Goal: Information Seeking & Learning: Learn about a topic

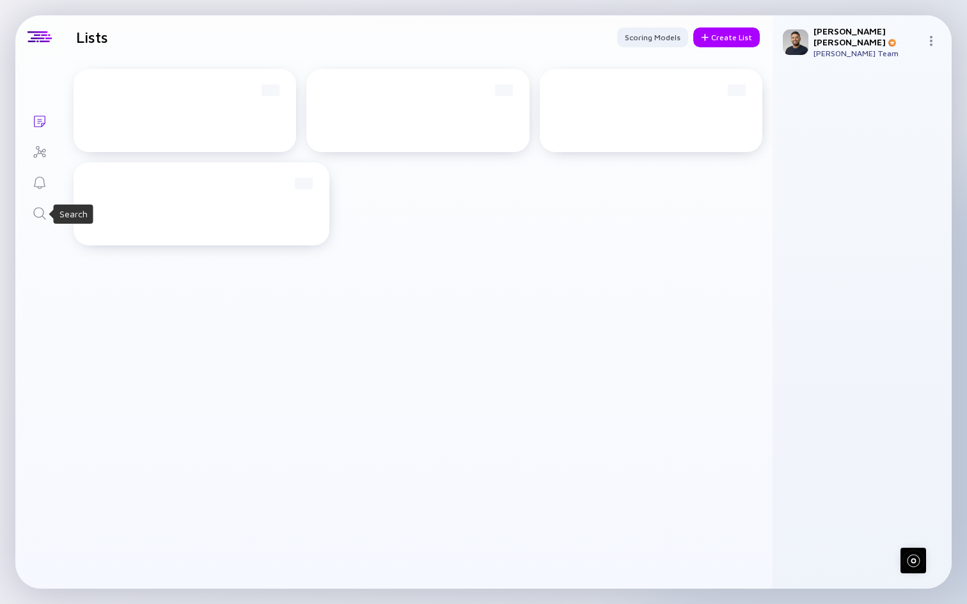
click at [41, 212] on icon "Search" at bounding box center [39, 213] width 15 height 15
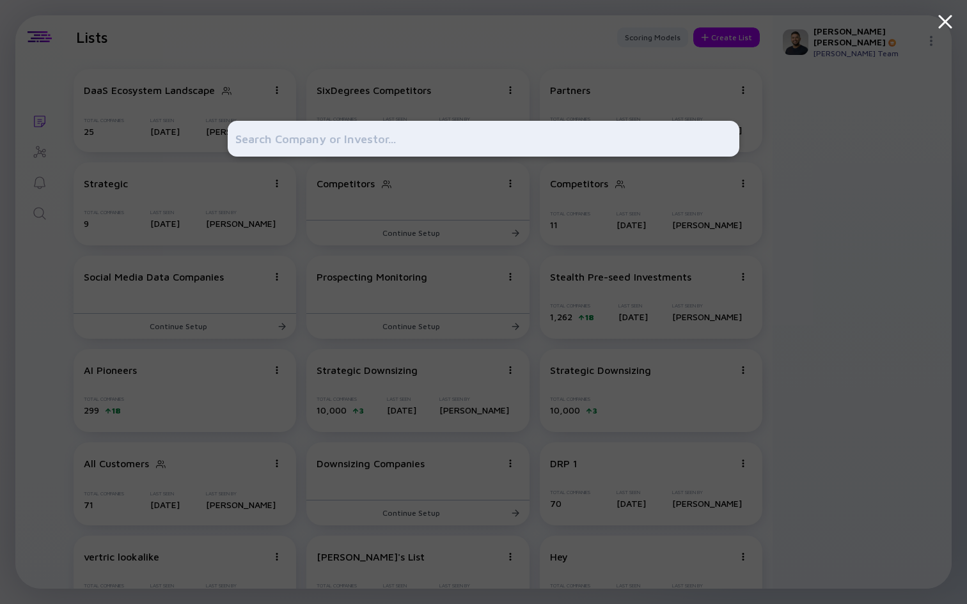
type input "m"
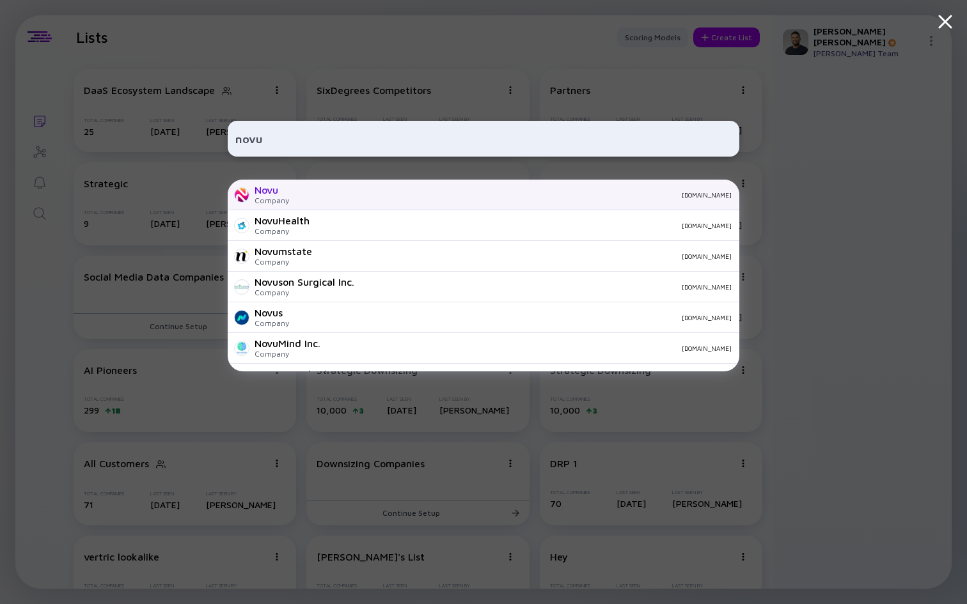
type input "novu"
click at [397, 196] on div "novu.co" at bounding box center [515, 195] width 432 height 8
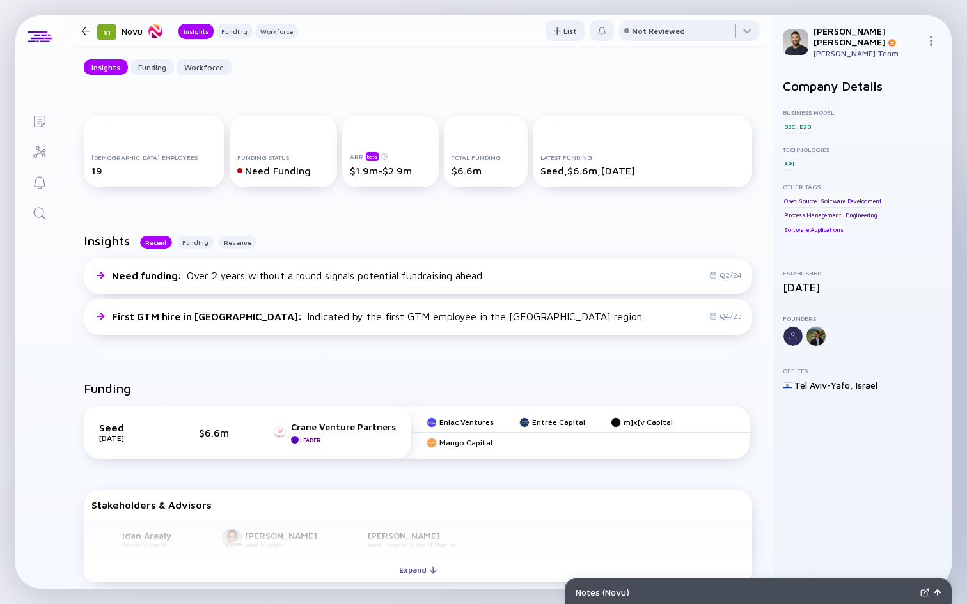
scroll to position [288, 0]
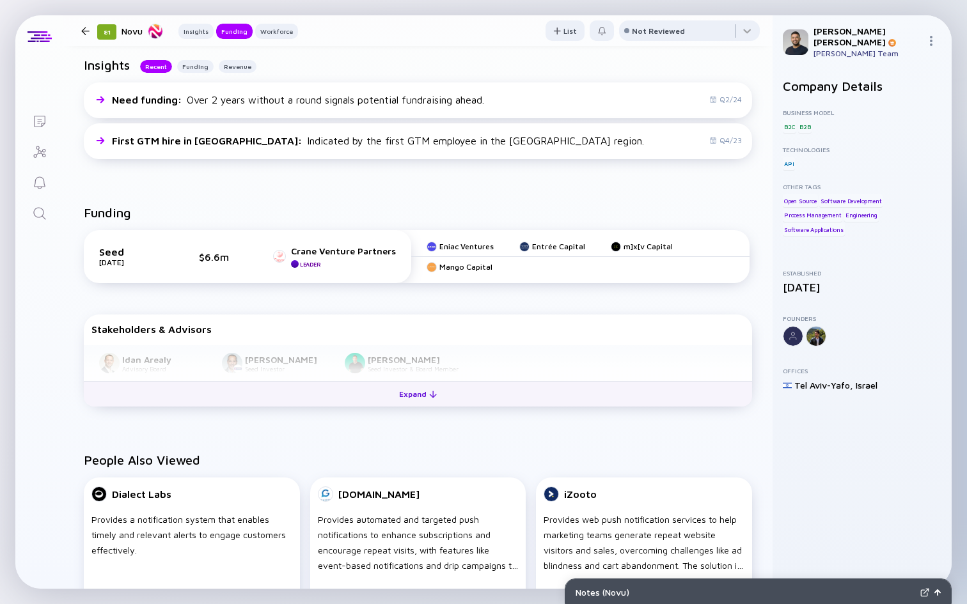
click at [425, 400] on div "Expand" at bounding box center [417, 394] width 53 height 20
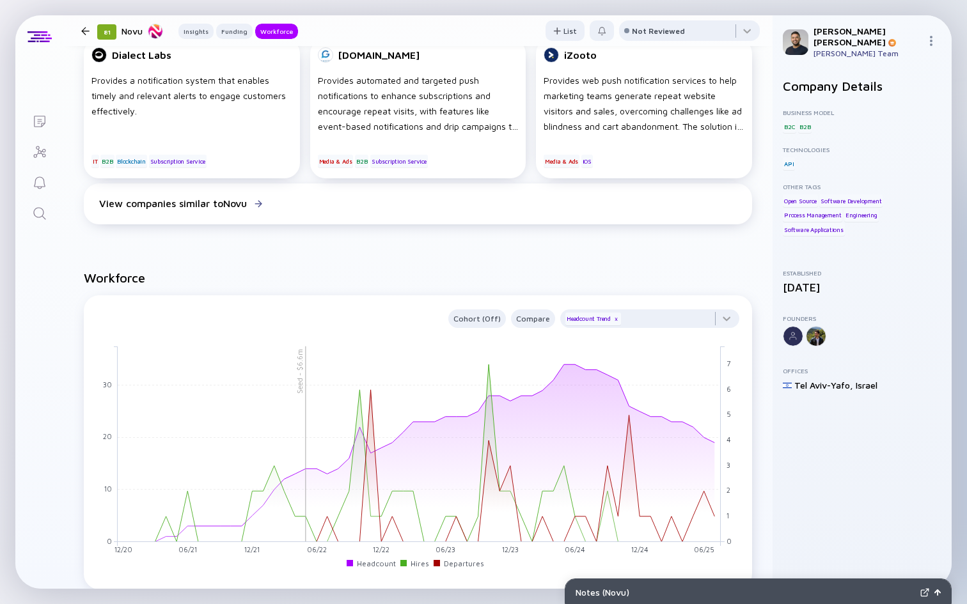
scroll to position [824, 0]
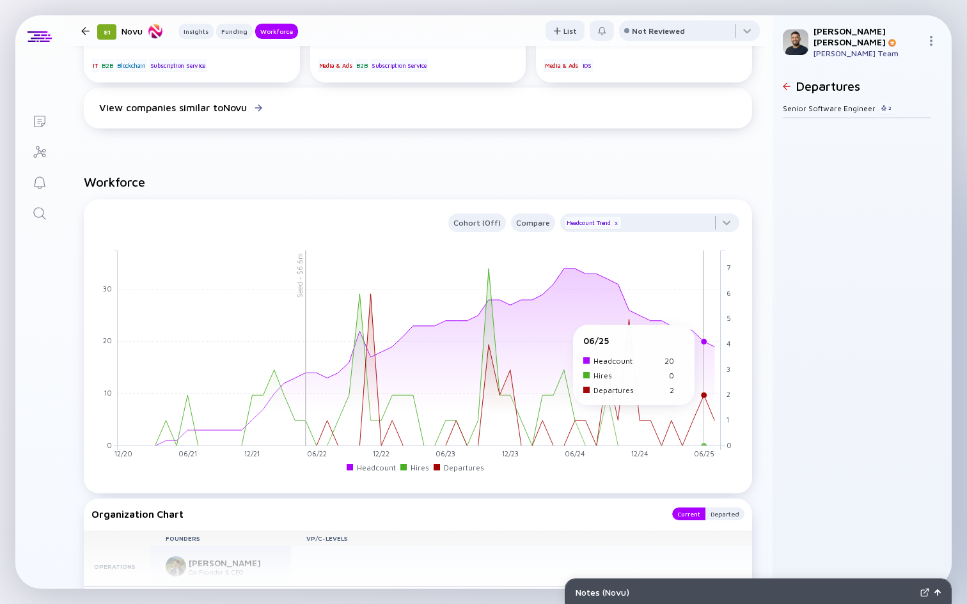
click at [706, 332] on rect at bounding box center [419, 349] width 603 height 196
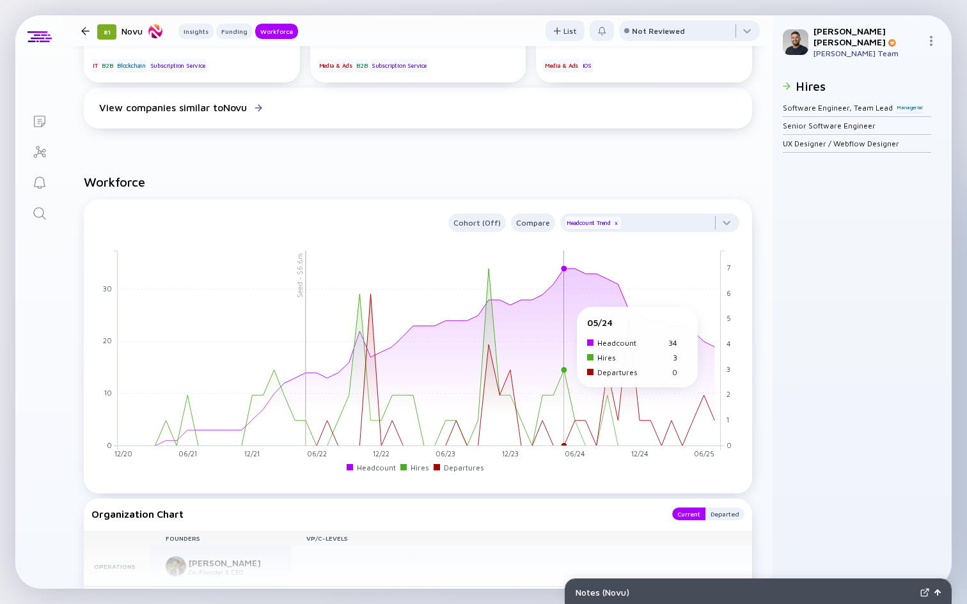
click at [562, 411] on rect at bounding box center [419, 349] width 603 height 196
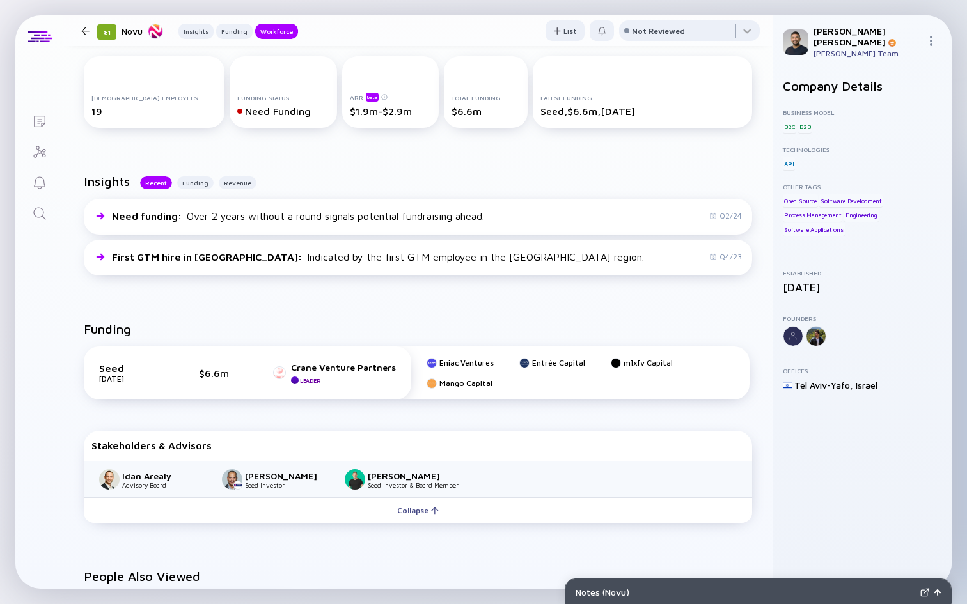
scroll to position [0, 0]
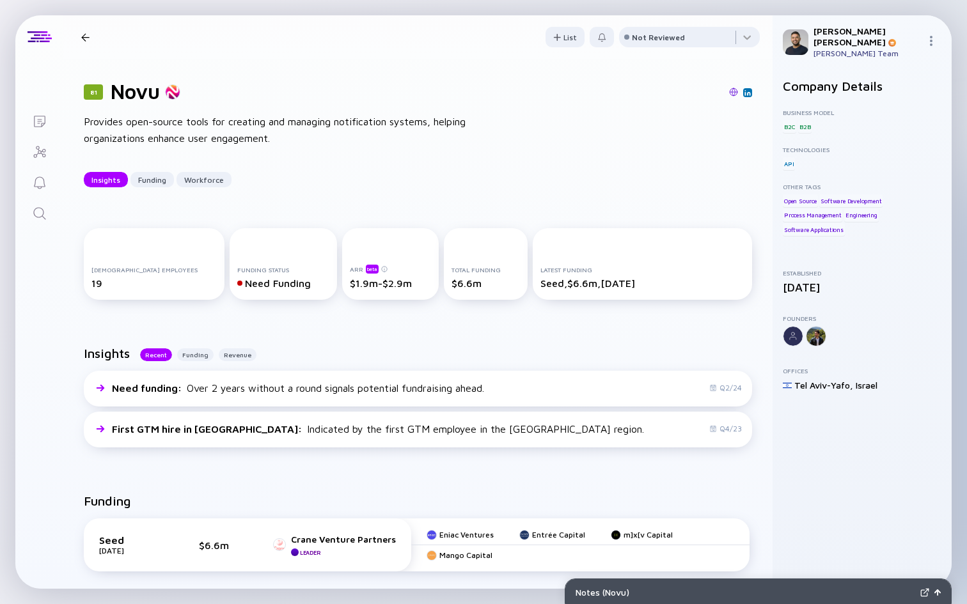
click at [44, 213] on icon "Search" at bounding box center [39, 213] width 15 height 15
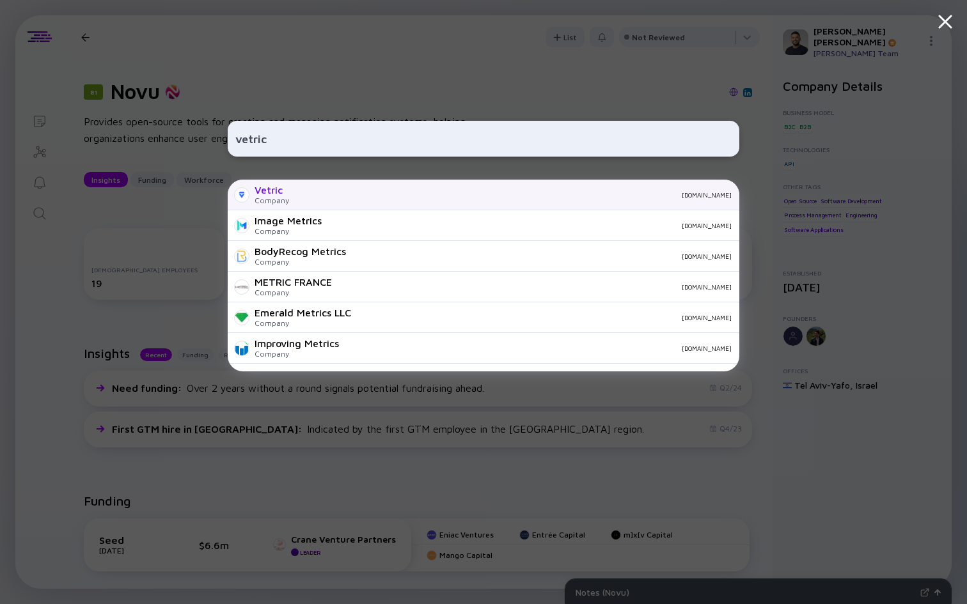
type input "vetric"
click at [354, 193] on div "vetric.io" at bounding box center [515, 195] width 432 height 8
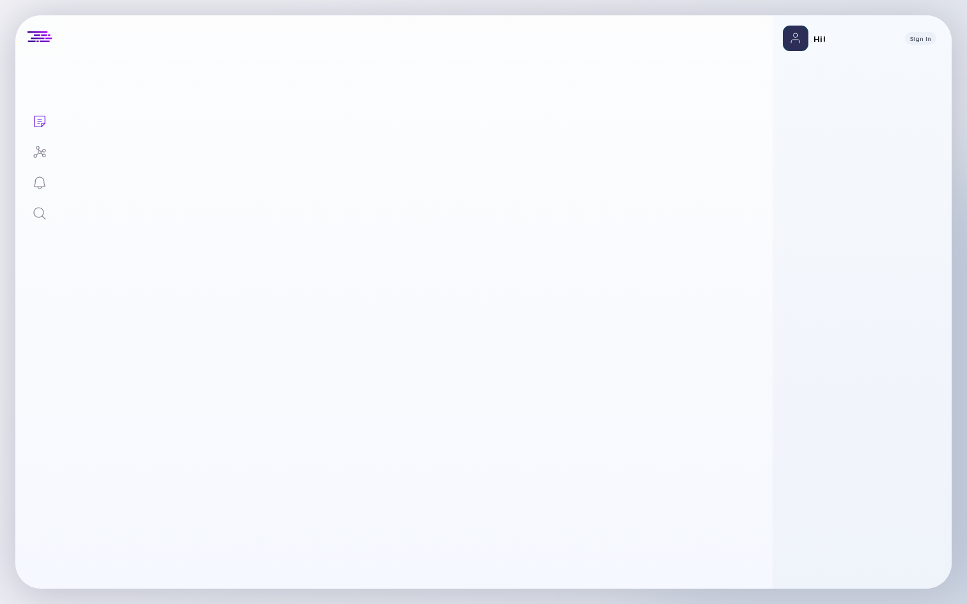
click at [41, 214] on icon "Search" at bounding box center [39, 213] width 15 height 15
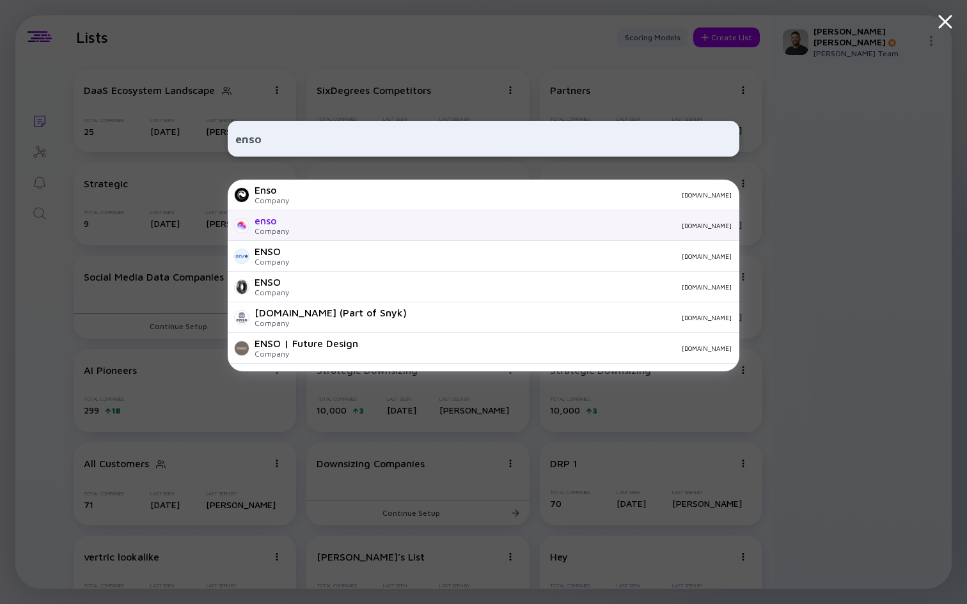
type input "enso"
click at [347, 224] on div "[DOMAIN_NAME]" at bounding box center [515, 226] width 432 height 8
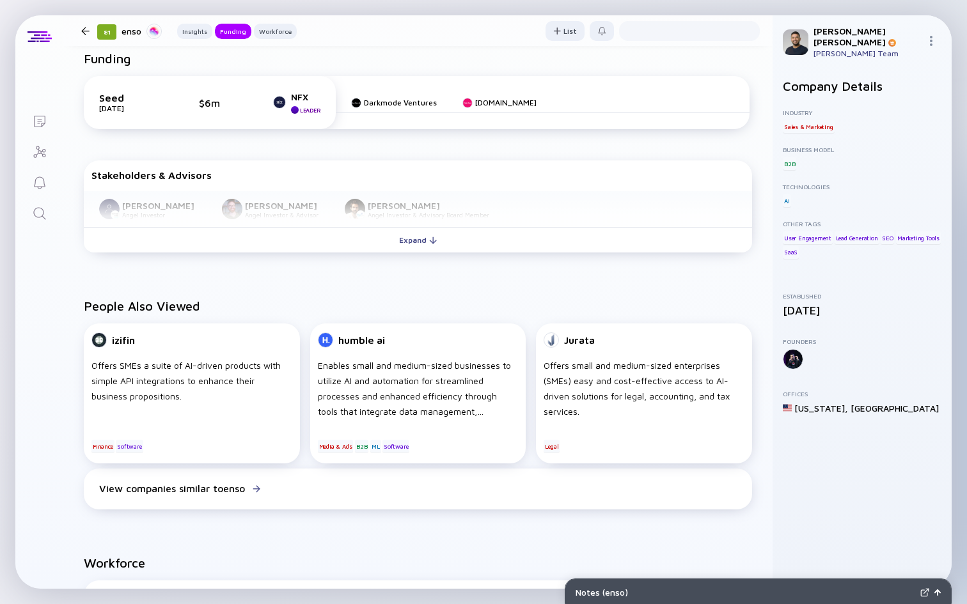
scroll to position [480, 0]
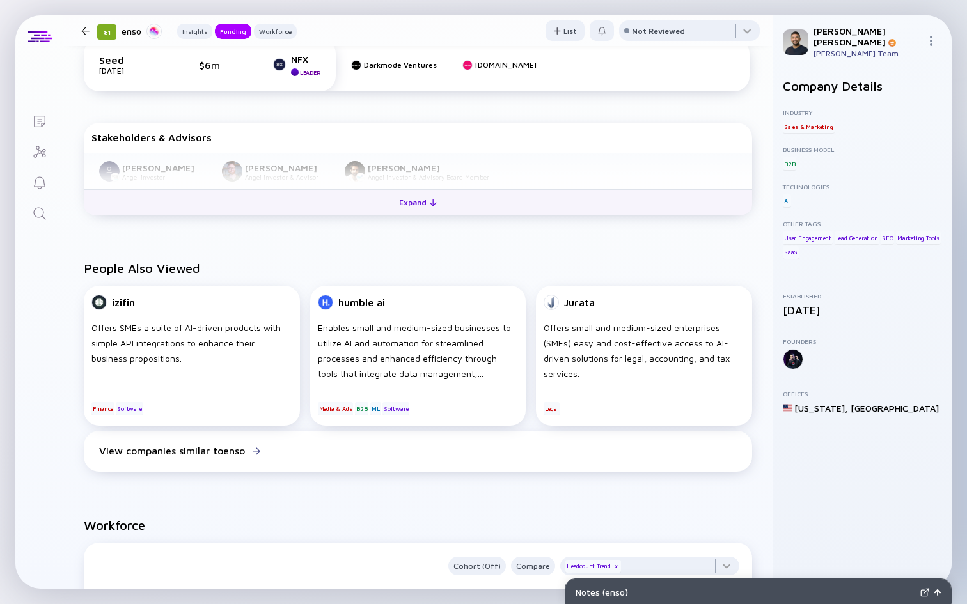
click at [400, 201] on div "Expand" at bounding box center [417, 202] width 53 height 20
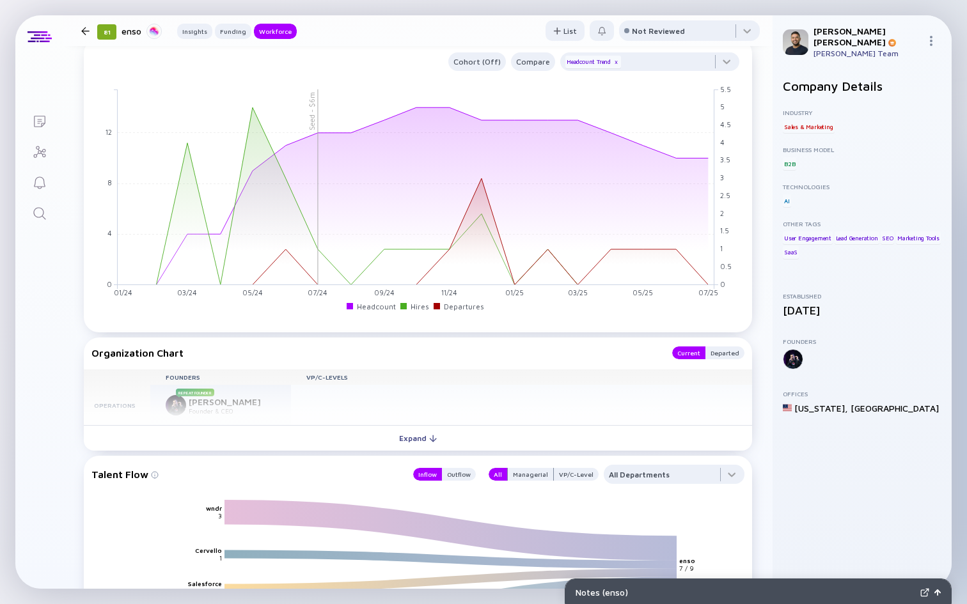
scroll to position [978, 0]
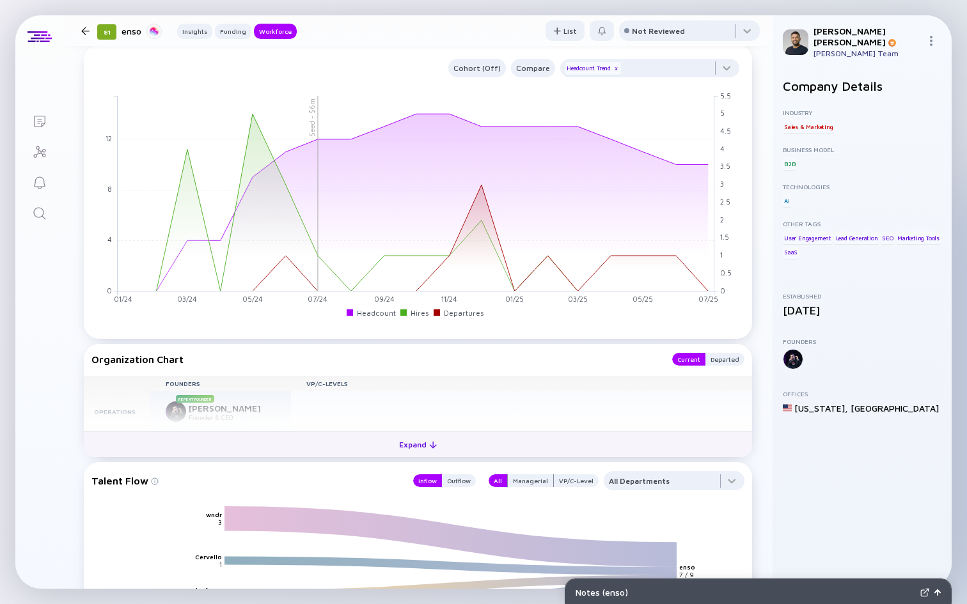
click at [404, 451] on div "Expand" at bounding box center [417, 445] width 53 height 20
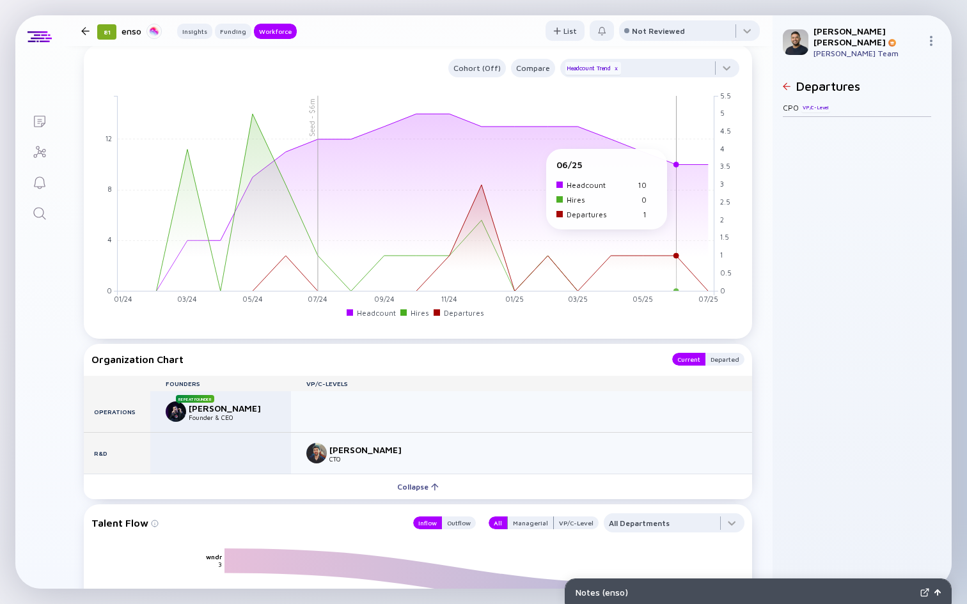
click at [675, 254] on rect at bounding box center [416, 194] width 597 height 196
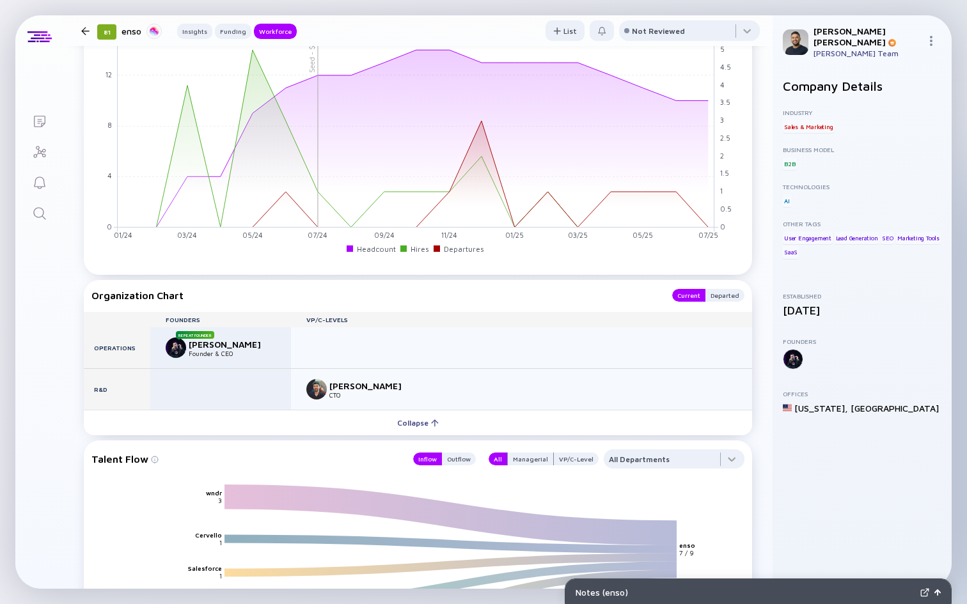
scroll to position [1027, 0]
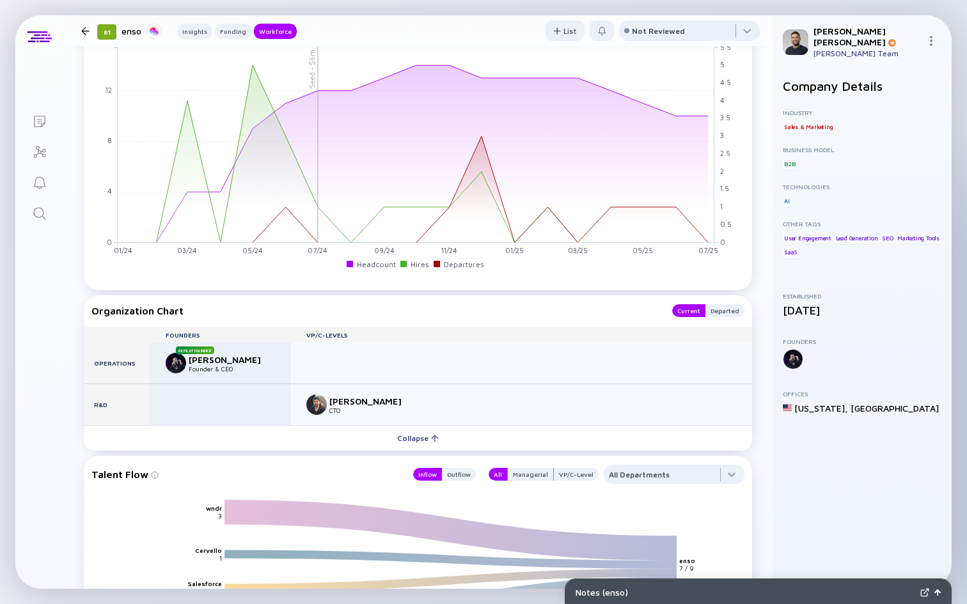
click at [725, 320] on div "Organization Chart Current Departed Founders VP/C-Levels Operations Repeat Foun…" at bounding box center [418, 372] width 668 height 155
click at [725, 311] on div "Departed" at bounding box center [724, 310] width 39 height 13
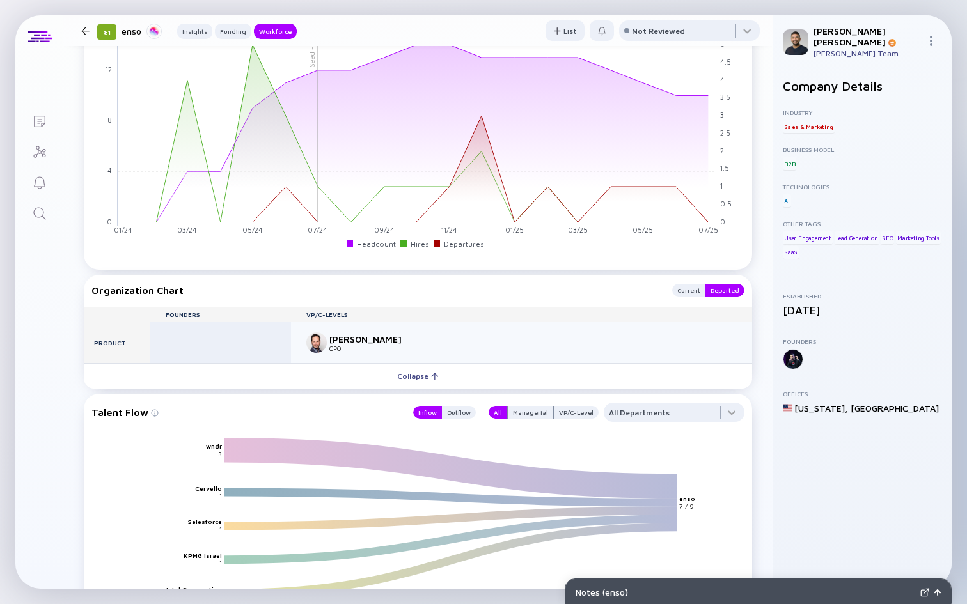
scroll to position [1052, 0]
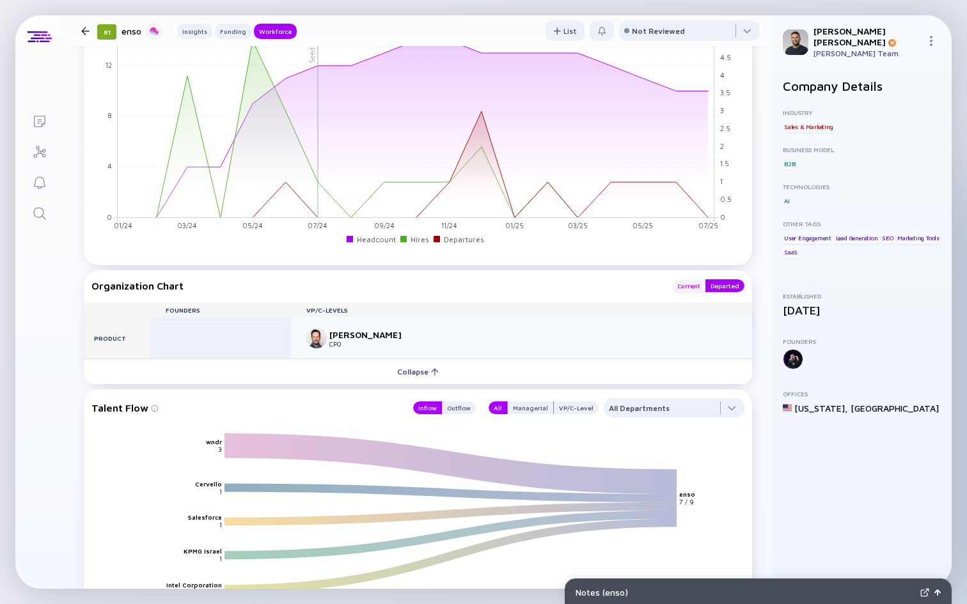
click at [688, 287] on div "Current" at bounding box center [688, 285] width 33 height 13
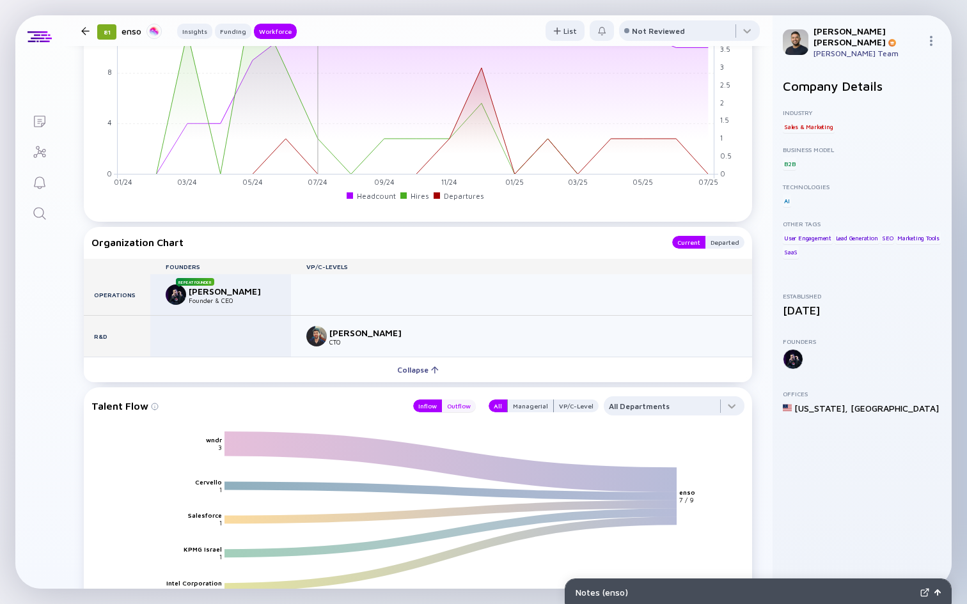
scroll to position [1172, 0]
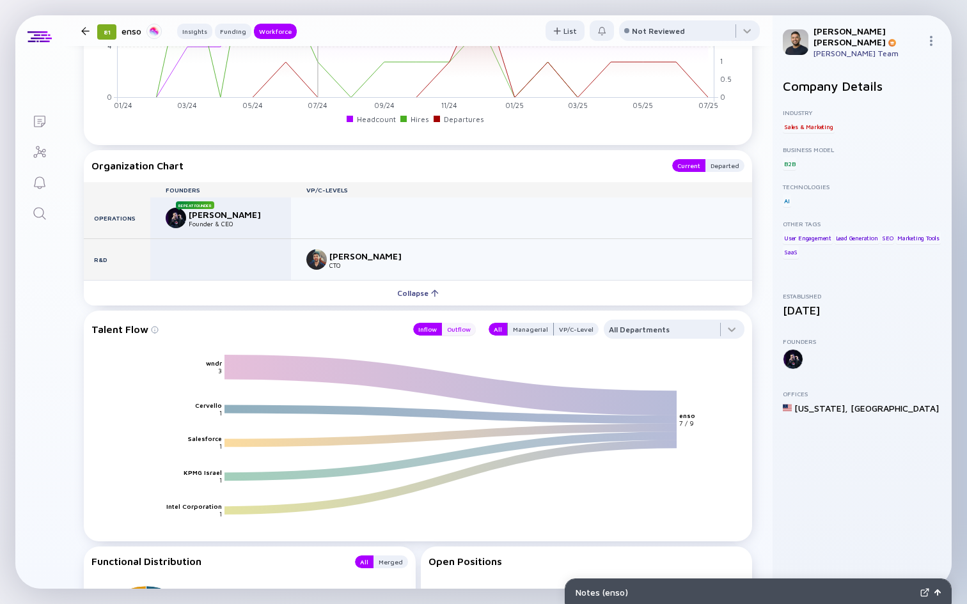
click at [469, 331] on div "Outflow" at bounding box center [459, 329] width 34 height 13
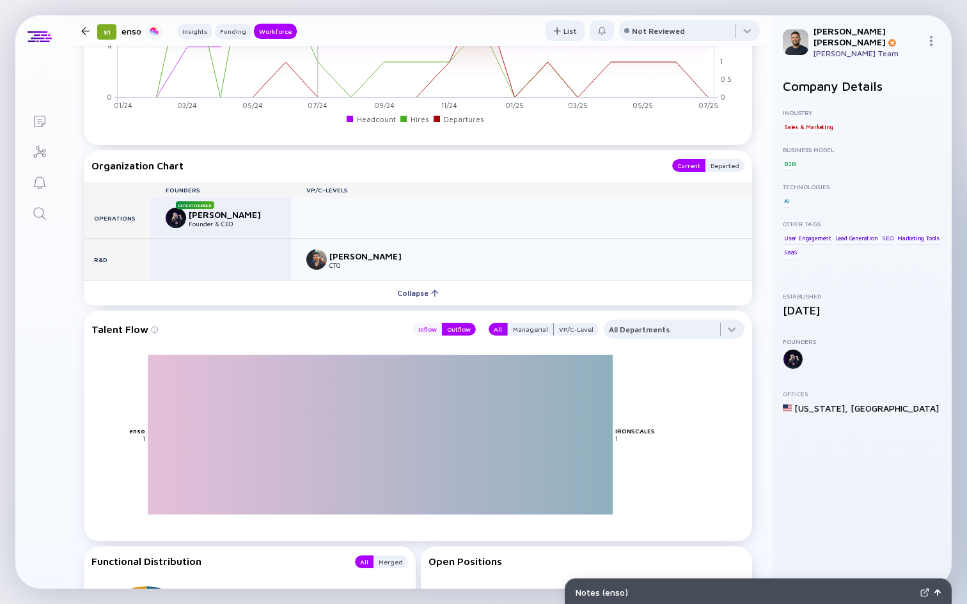
click at [435, 327] on div "Inflow" at bounding box center [427, 329] width 29 height 13
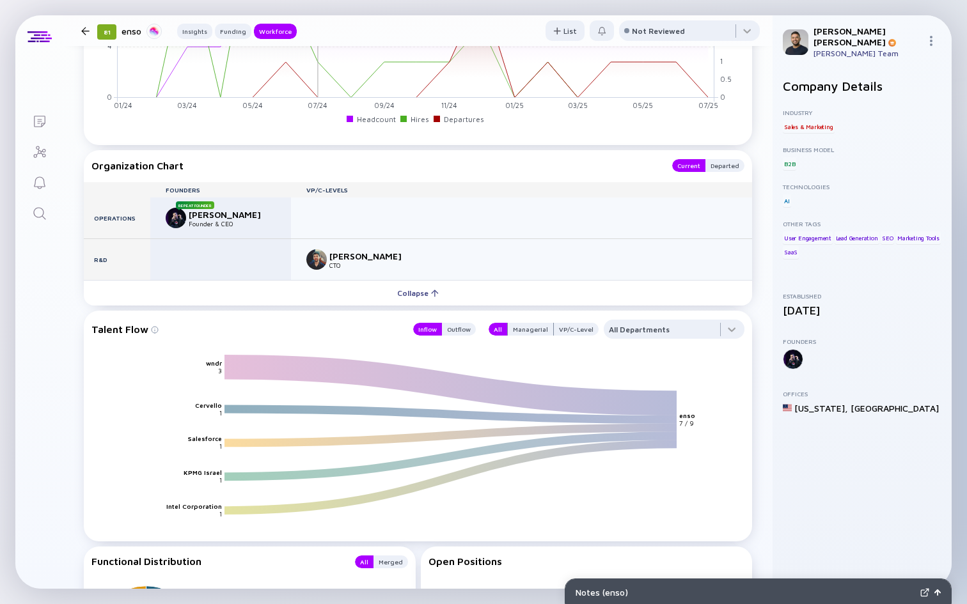
scroll to position [1276, 0]
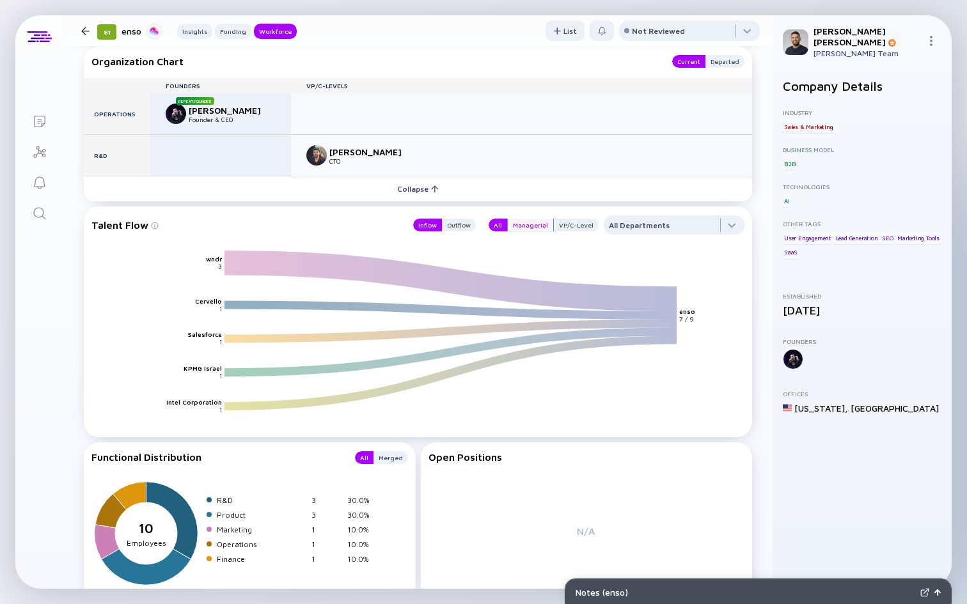
click at [537, 230] on div "Managerial" at bounding box center [530, 225] width 45 height 13
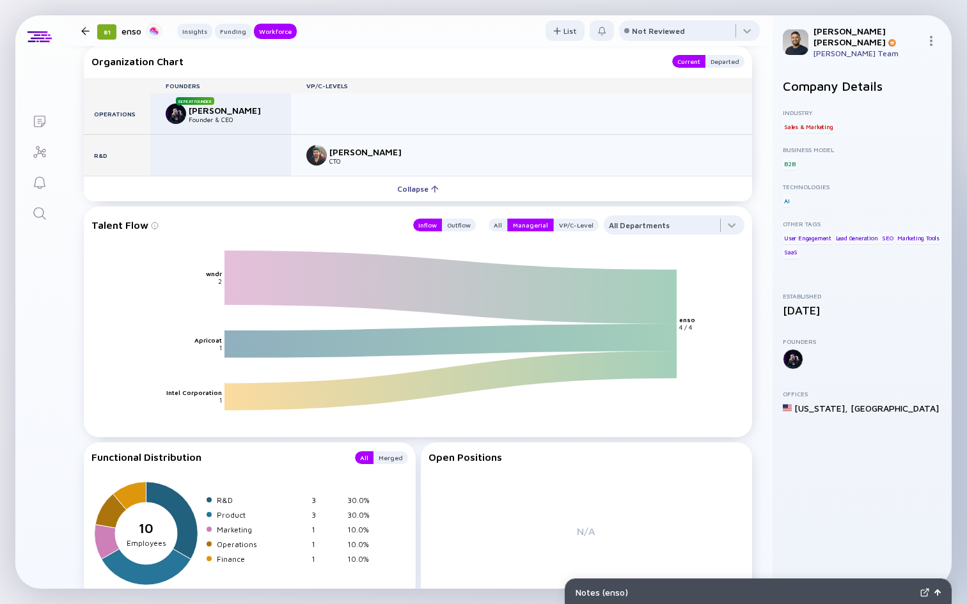
click at [492, 227] on div "All Managerial VP/C-Level" at bounding box center [540, 225] width 118 height 19
click at [499, 227] on div "All" at bounding box center [498, 225] width 19 height 13
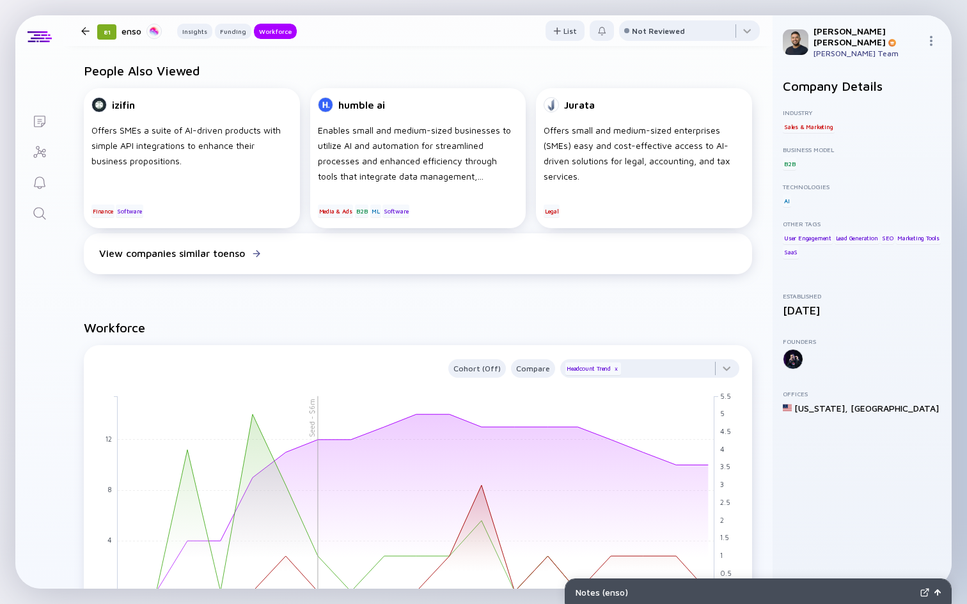
scroll to position [854, 0]
